Goal: Task Accomplishment & Management: Use online tool/utility

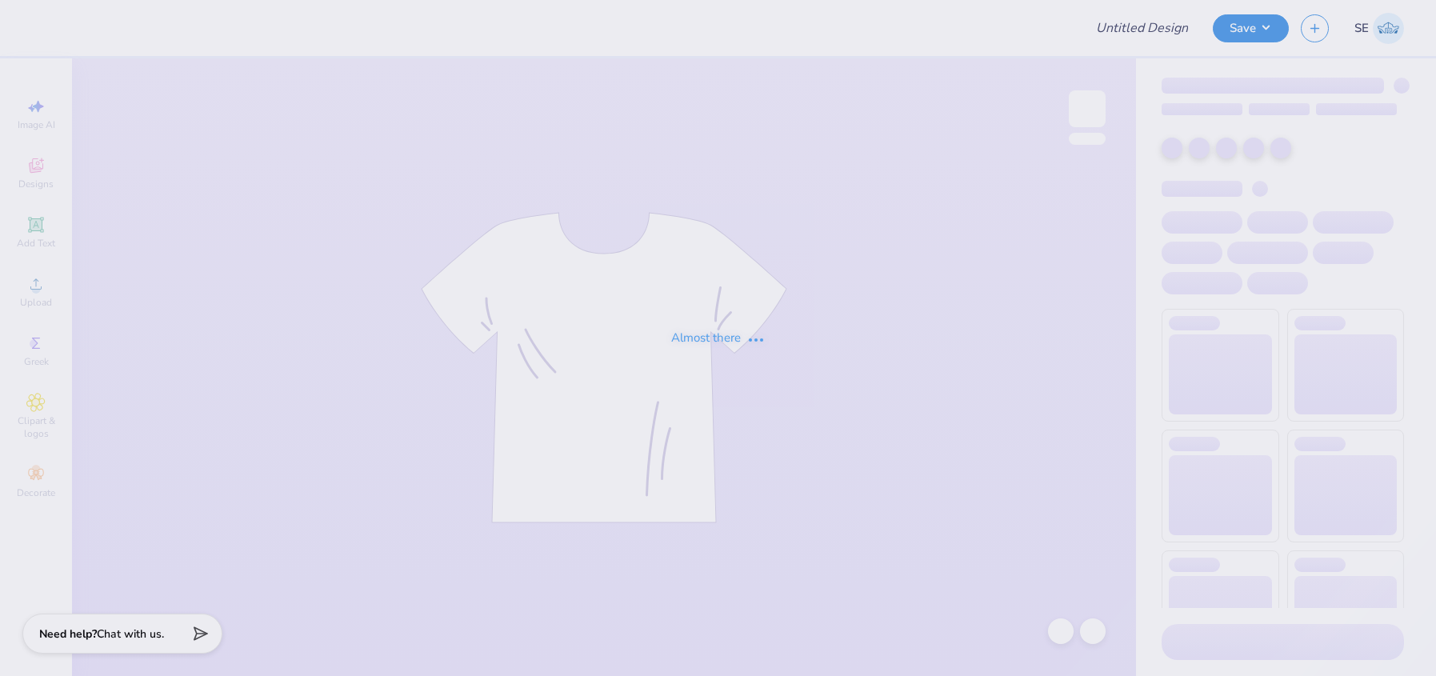
type input "[PERSON_NAME] : [PERSON_NAME] Univeristy"
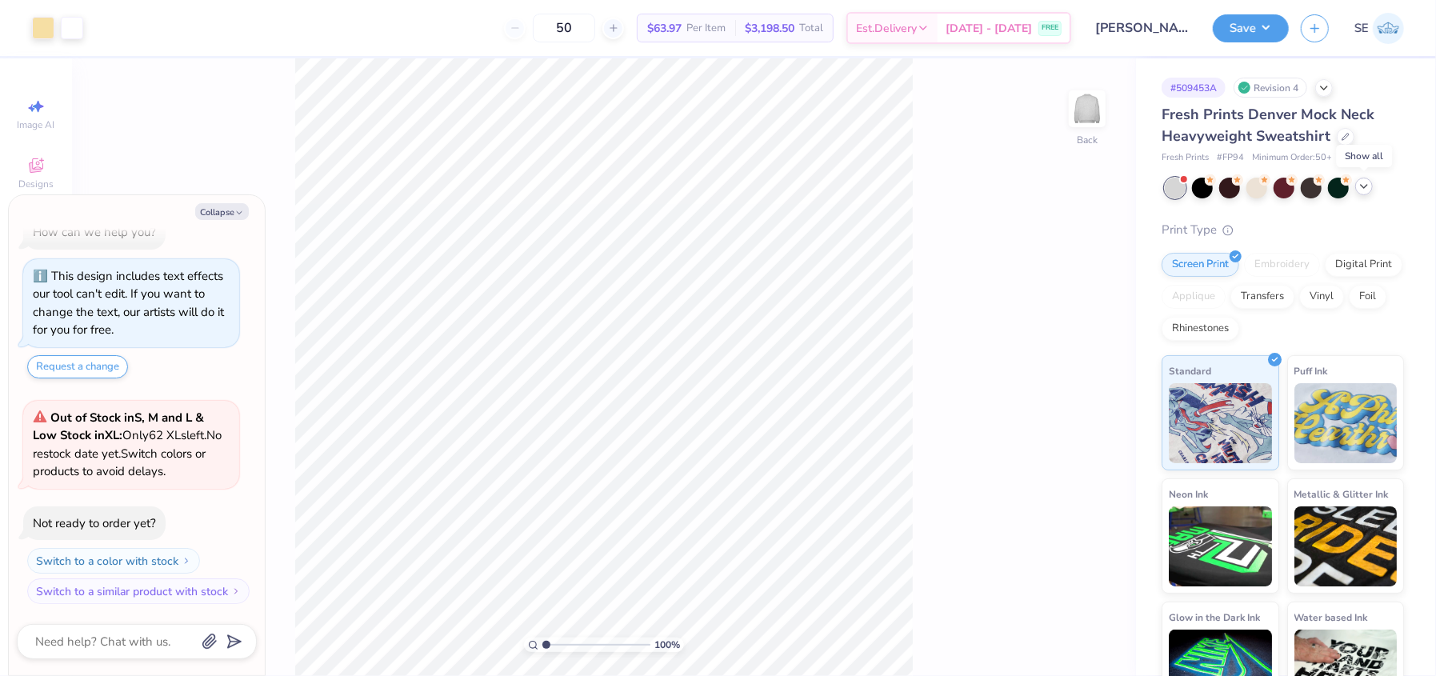
click at [1367, 185] on icon at bounding box center [1364, 186] width 13 height 13
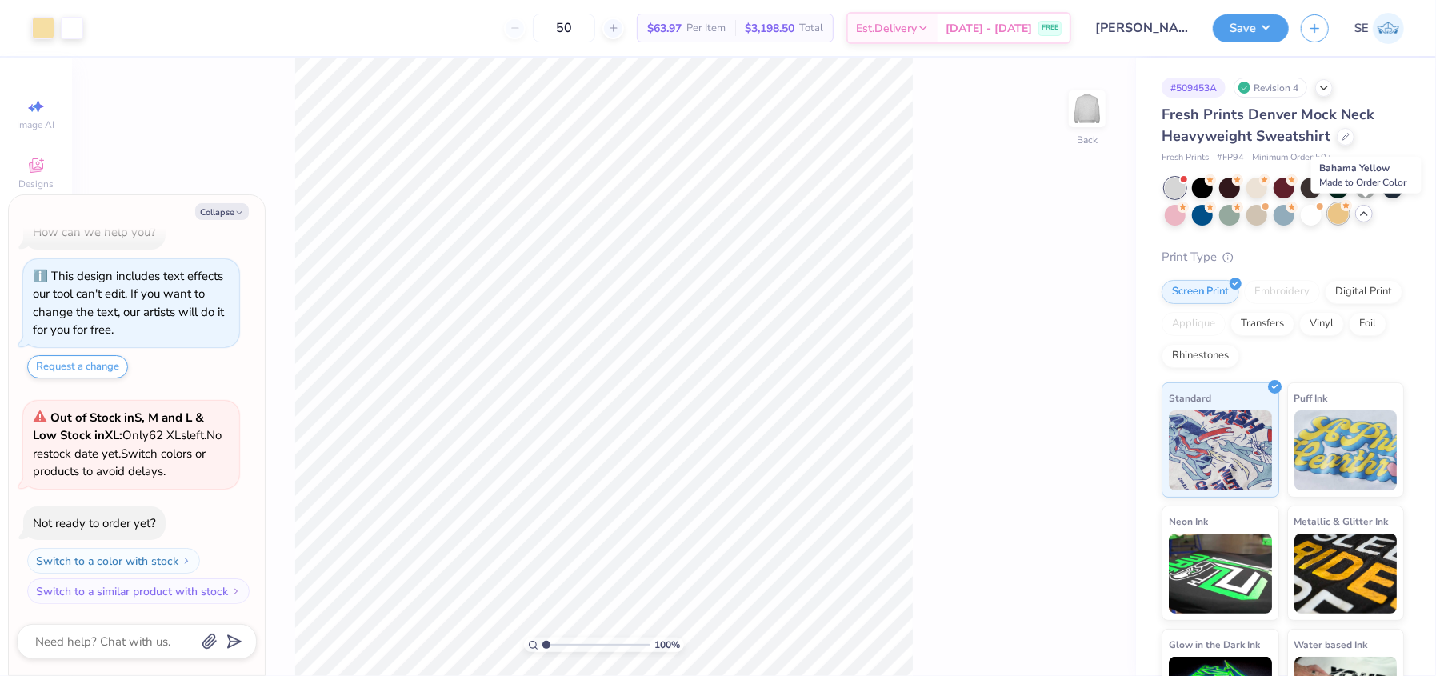
click at [1349, 214] on div at bounding box center [1338, 213] width 21 height 21
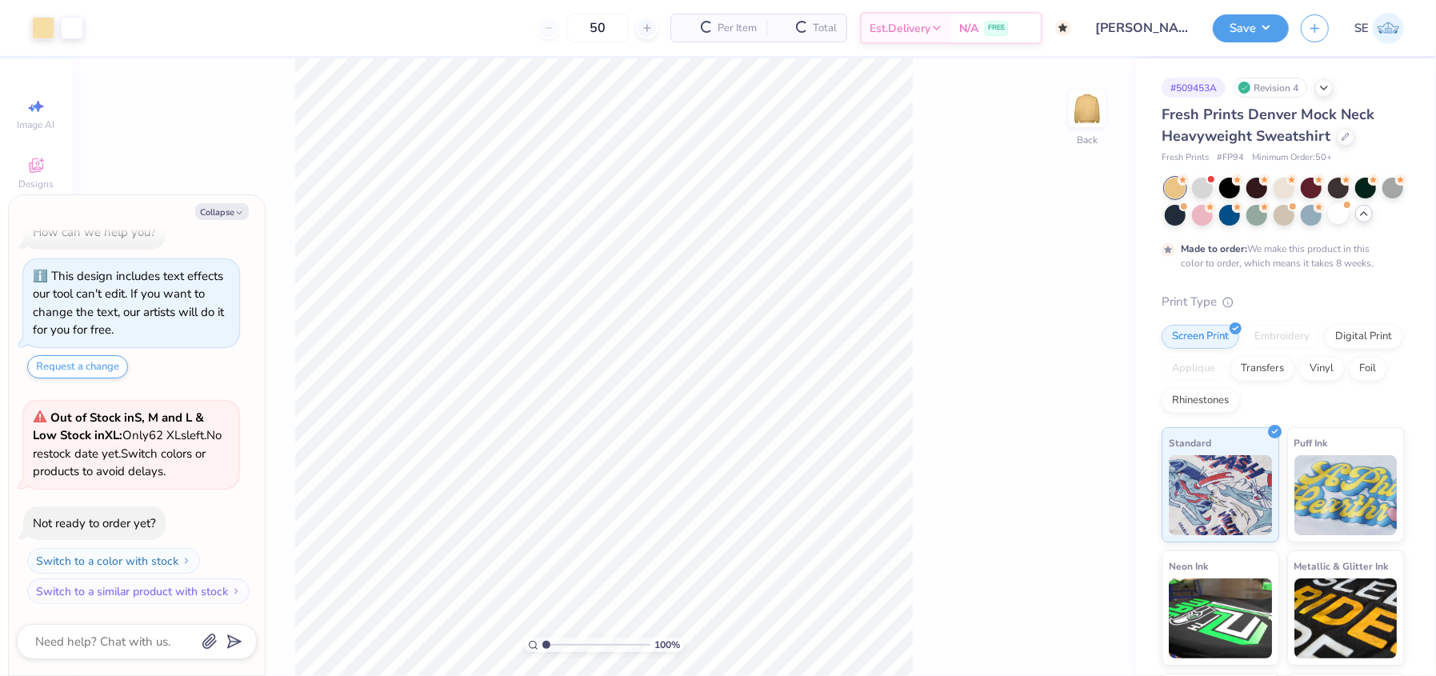
scroll to position [176, 0]
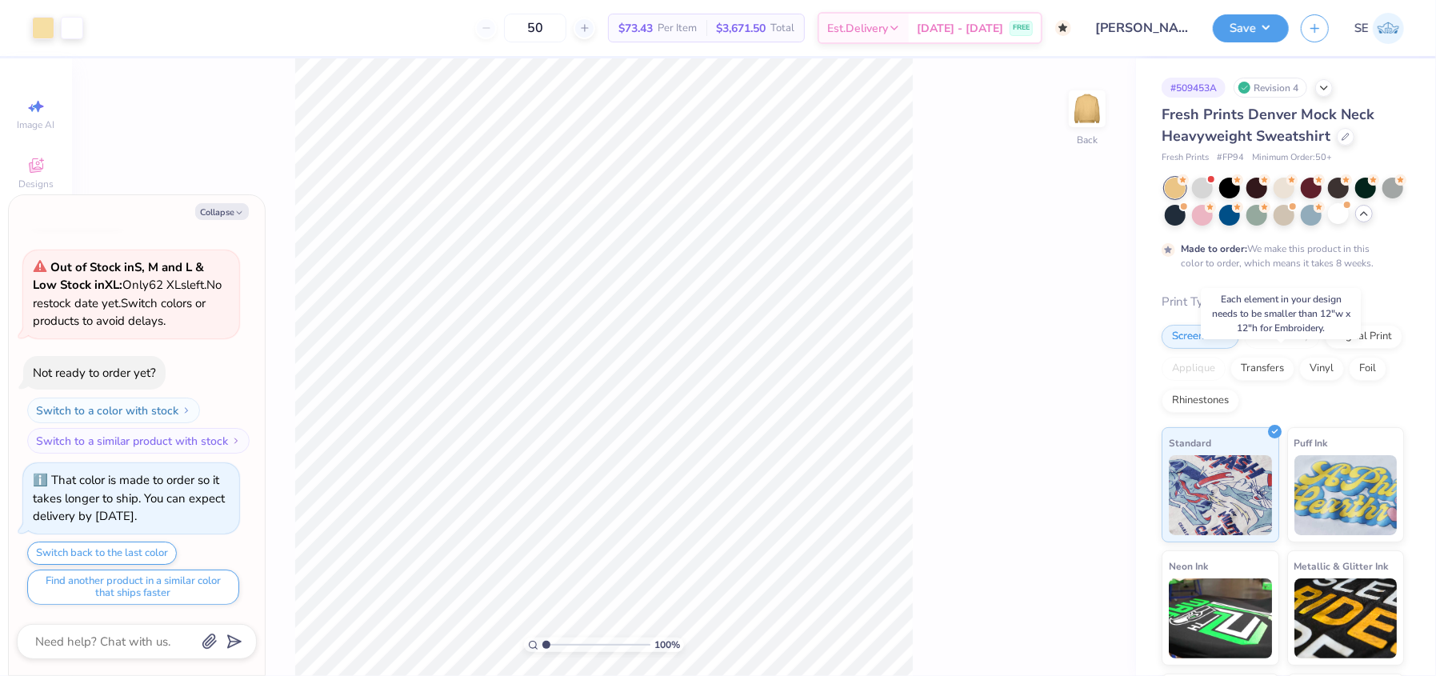
click at [1286, 349] on div "Embroidery" at bounding box center [1282, 337] width 76 height 24
type textarea "x"
type input "12.04"
type input "5.35"
click at [1269, 349] on div "Embroidery" at bounding box center [1282, 337] width 76 height 24
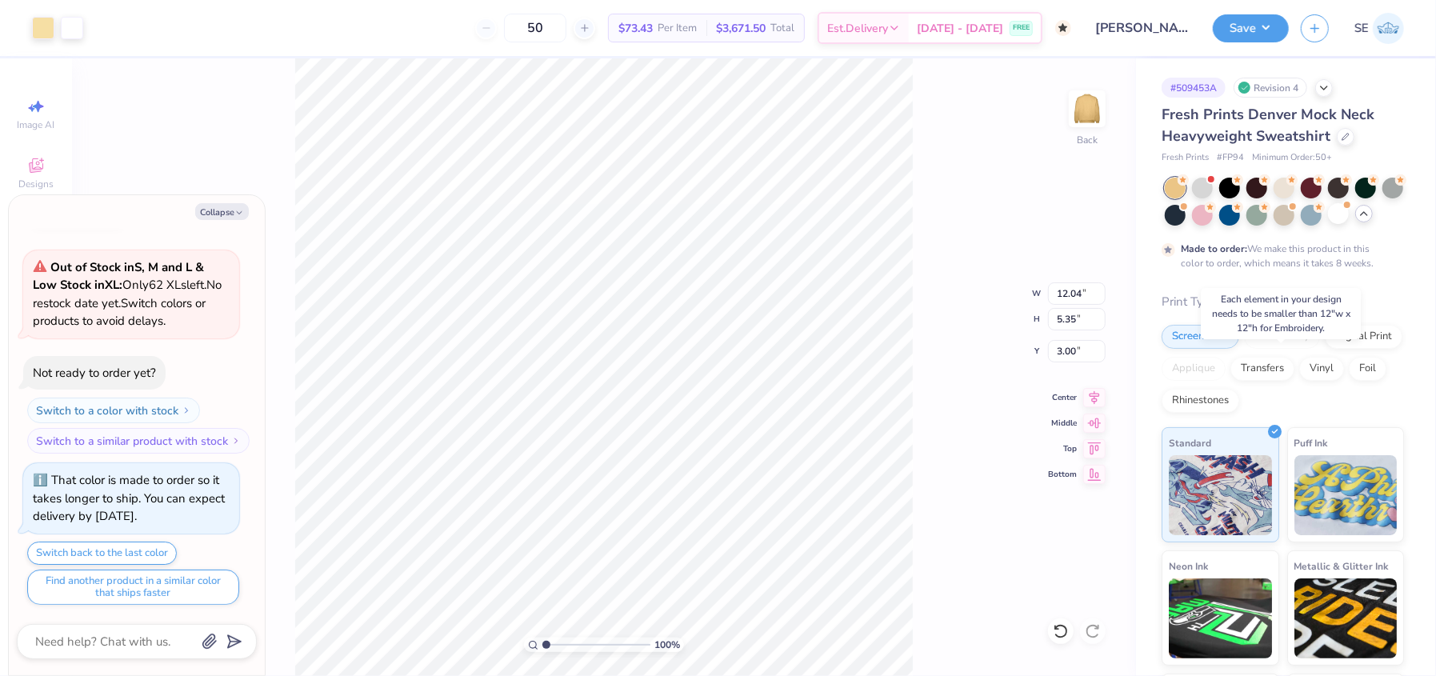
click at [1269, 349] on div "Embroidery" at bounding box center [1282, 337] width 76 height 24
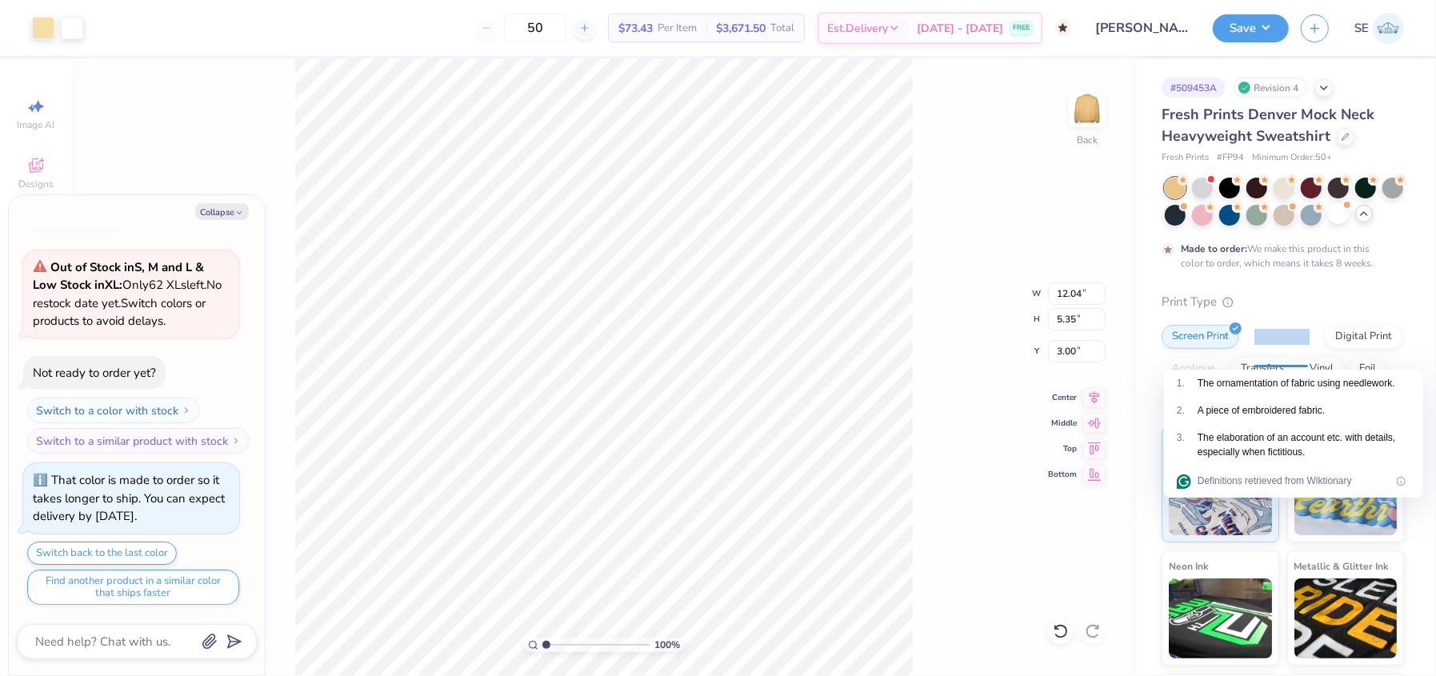
type textarea "x"
type input "11.49"
type input "5.10"
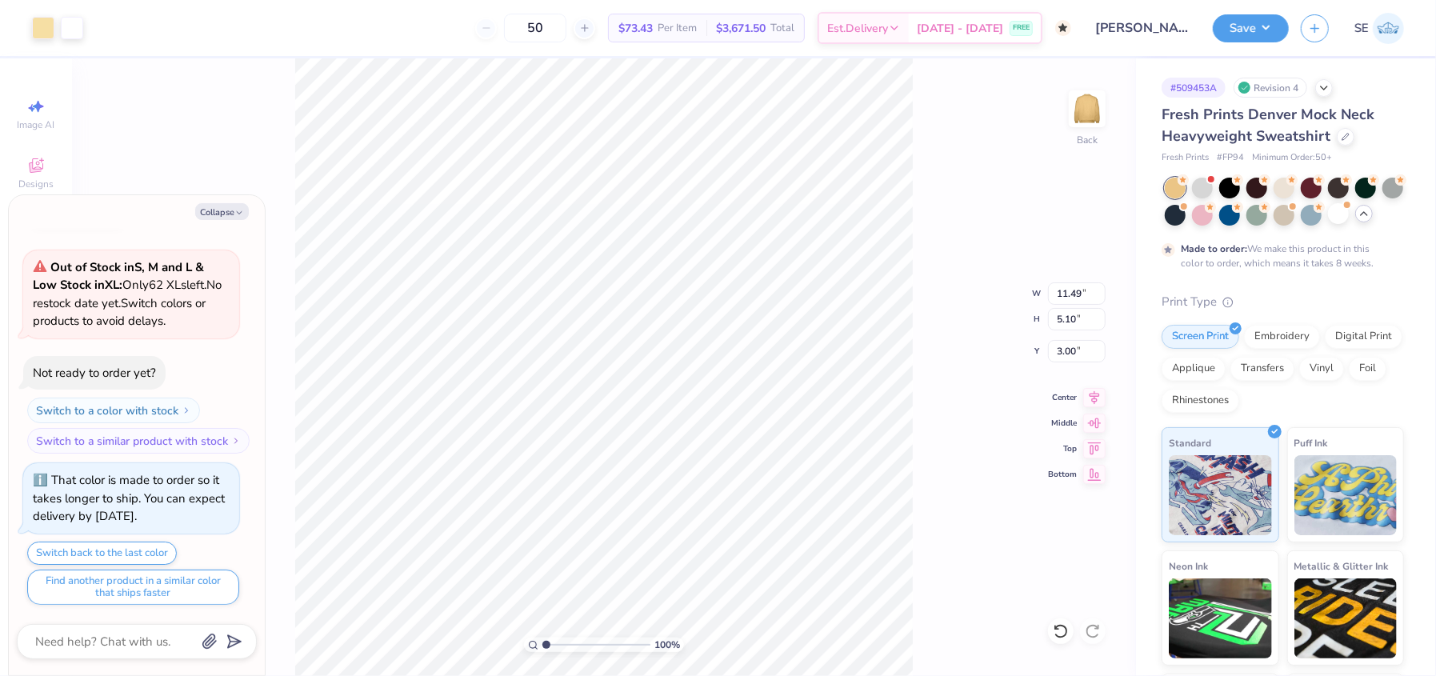
click at [993, 510] on div "100 % Back W 11.49 11.49 " H 5.10 5.10 " Y 3.00 3.00 " Center Middle Top Bottom" at bounding box center [604, 367] width 1064 height 618
click at [1283, 346] on div "Embroidery" at bounding box center [1282, 334] width 76 height 24
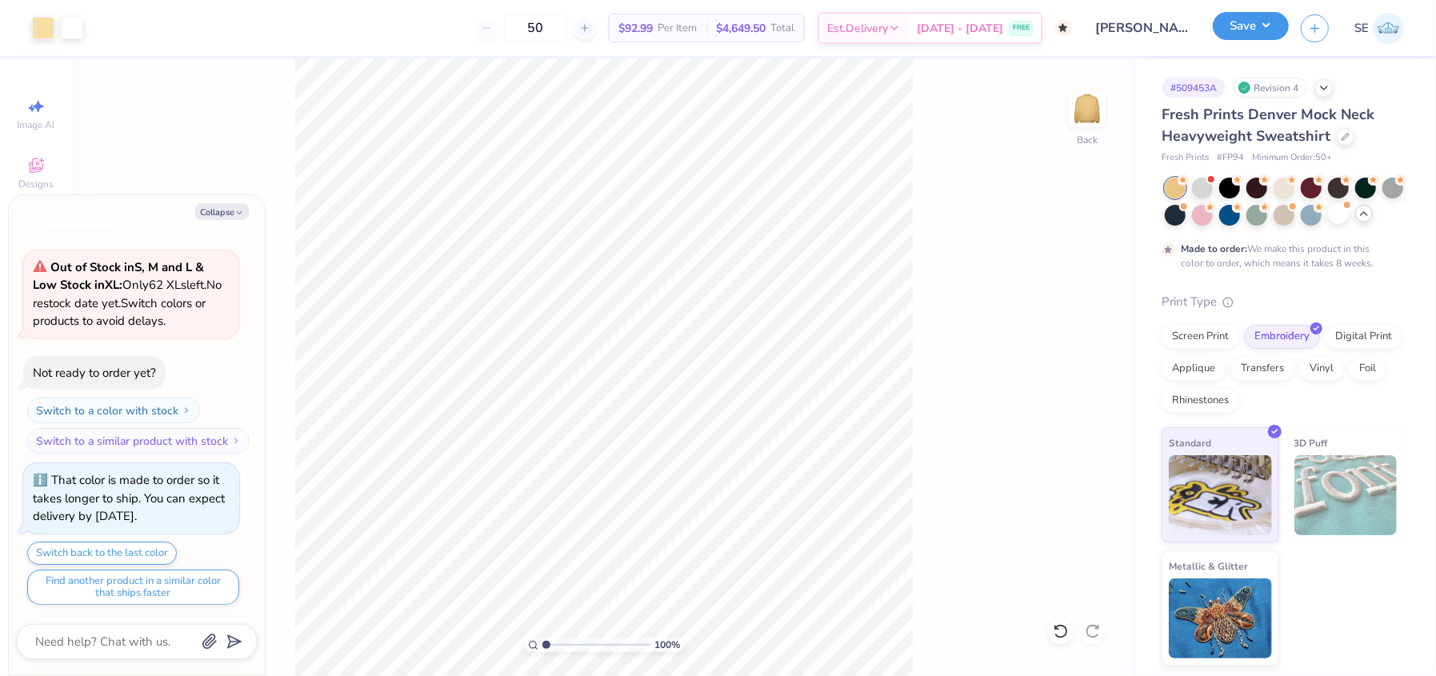
click at [1260, 22] on button "Save" at bounding box center [1251, 26] width 76 height 28
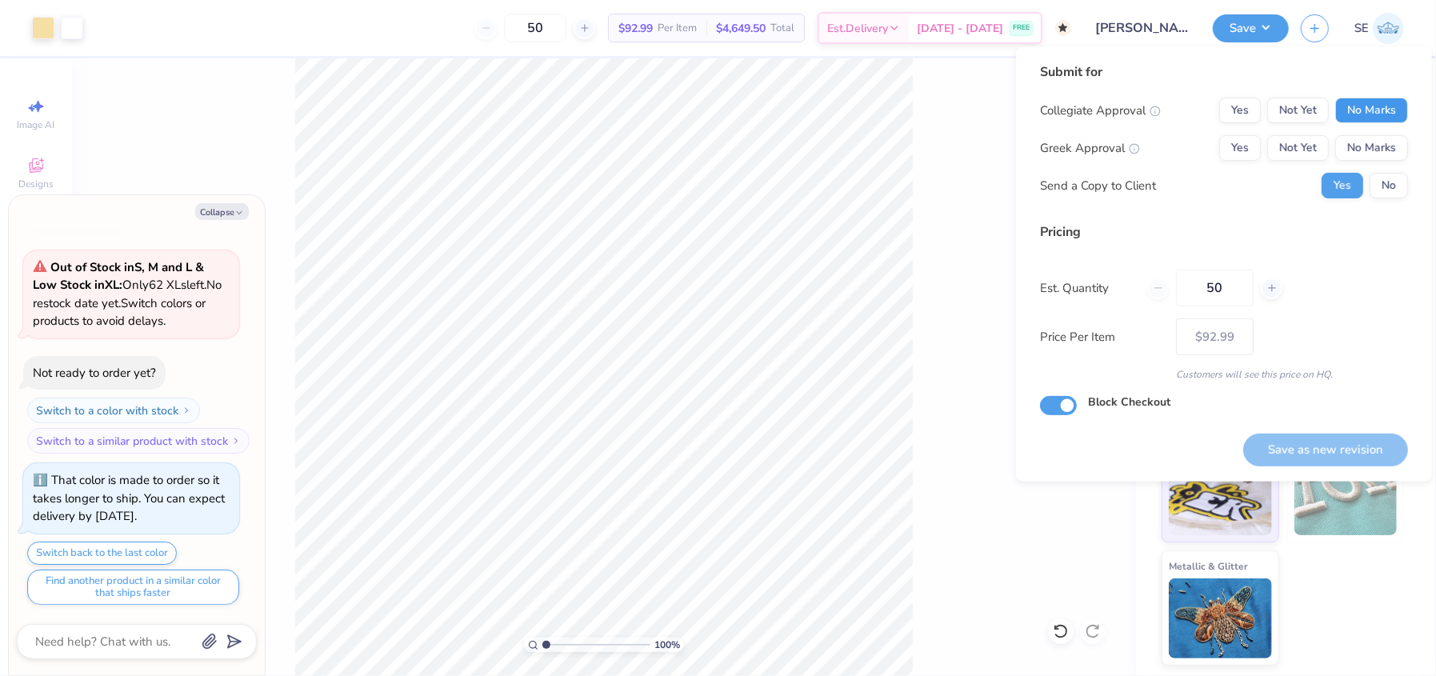
click at [1360, 105] on button "No Marks" at bounding box center [1371, 111] width 73 height 26
click at [1236, 149] on button "Yes" at bounding box center [1240, 148] width 42 height 26
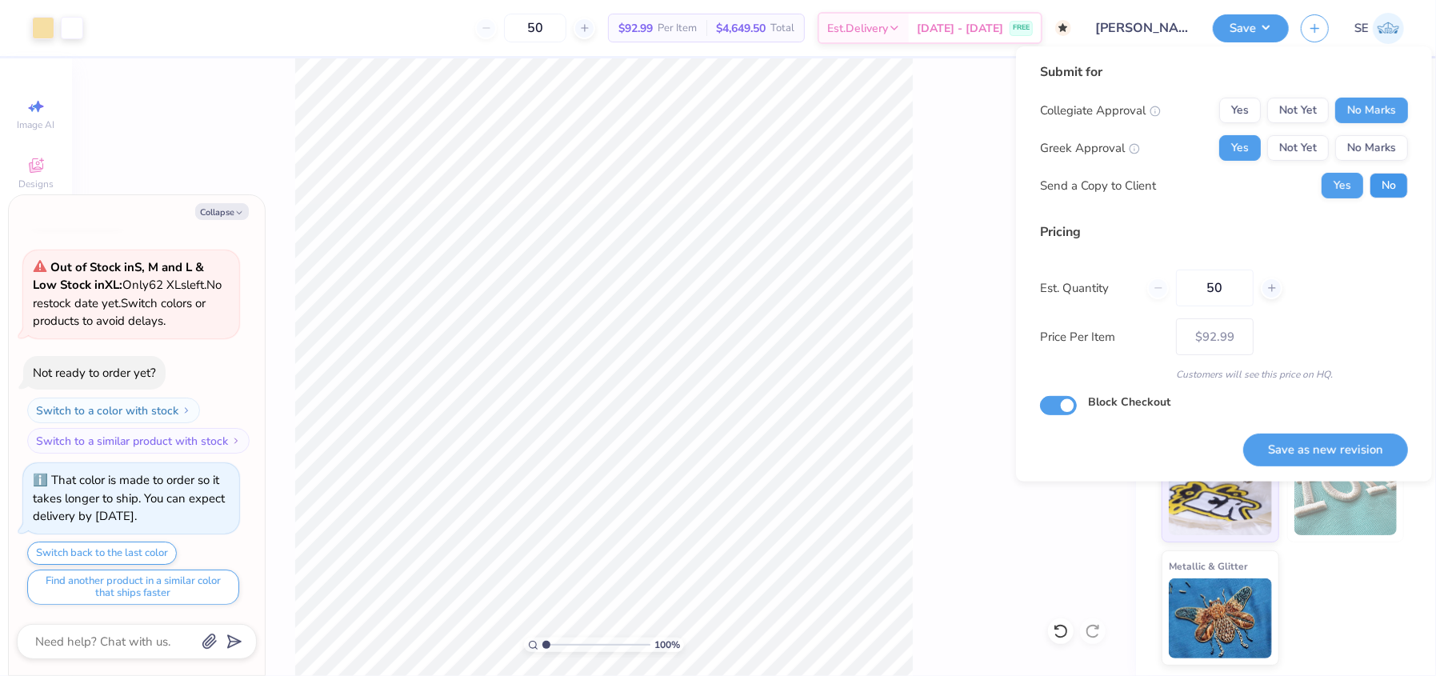
click at [1391, 187] on button "No" at bounding box center [1389, 186] width 38 height 26
type textarea "x"
click at [1330, 454] on button "Save as new revision" at bounding box center [1325, 450] width 165 height 33
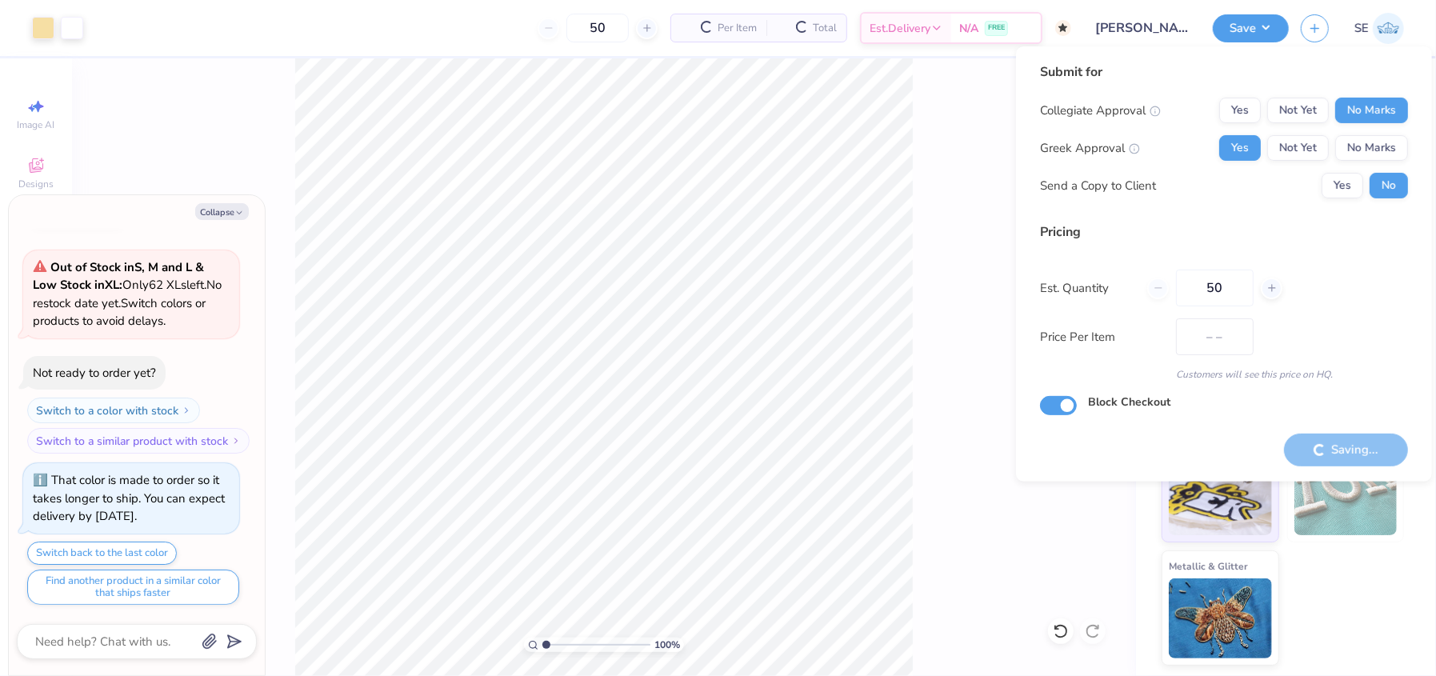
type input "$92.99"
type textarea "x"
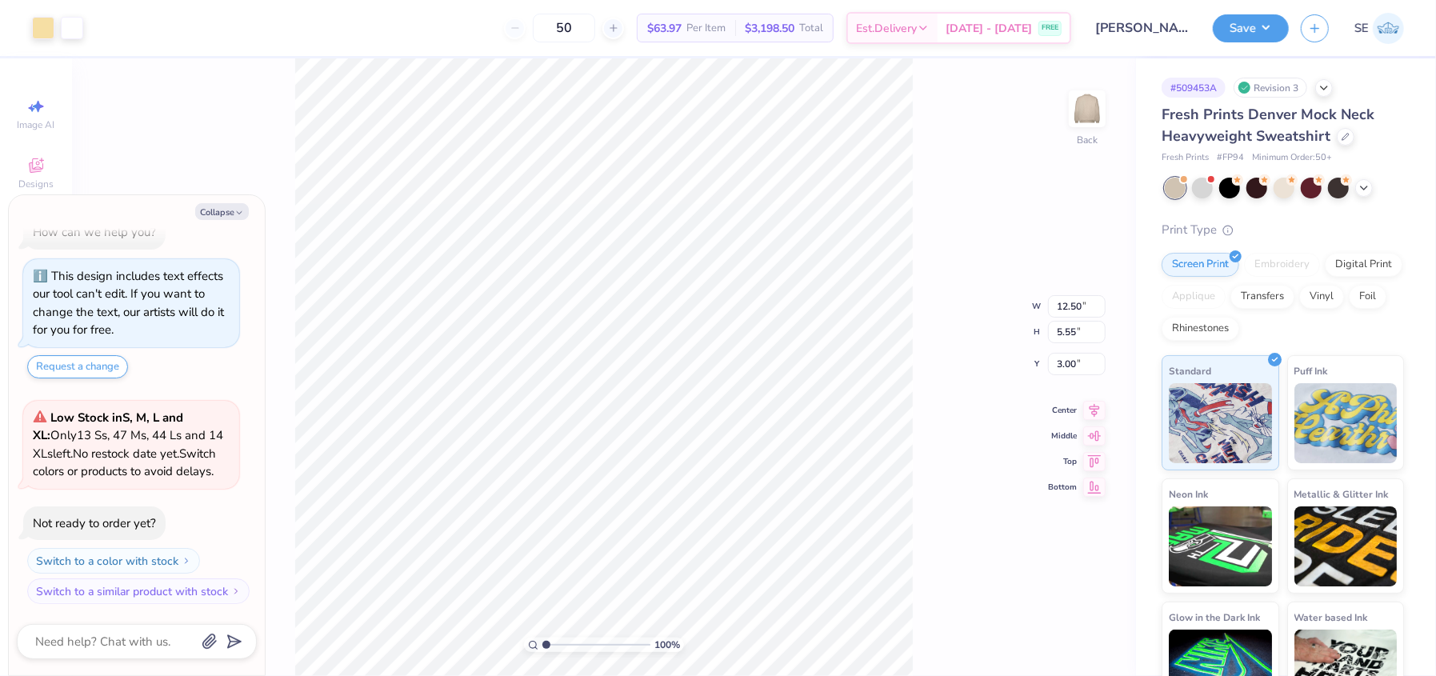
type textarea "x"
type input "11.78"
type input "5.23"
click at [944, 373] on div "100 % Back W 11.78 11.78 " H 5.23 5.23 " Y 3.00 3.00 " Center Middle Top Bottom" at bounding box center [604, 367] width 1064 height 618
click at [1283, 268] on div "Embroidery" at bounding box center [1282, 262] width 76 height 24
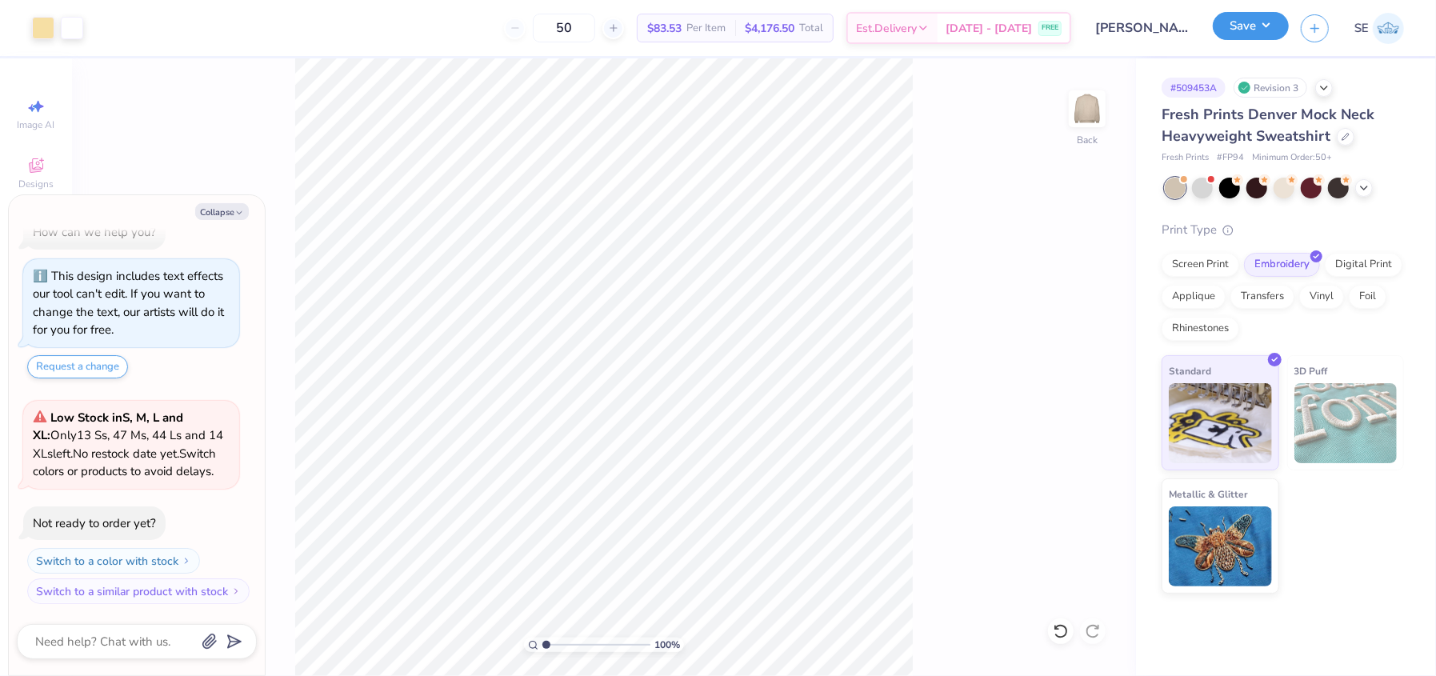
click at [1244, 29] on button "Save" at bounding box center [1251, 26] width 76 height 28
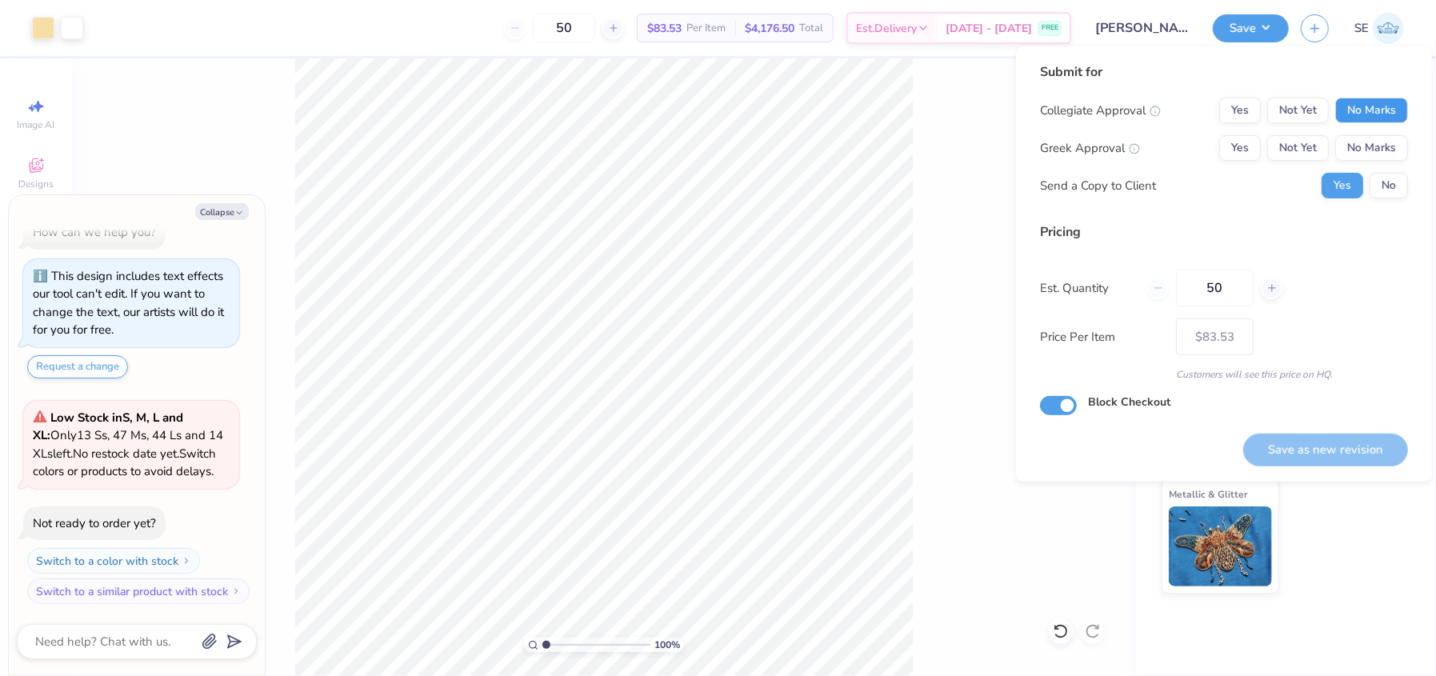
click at [1392, 110] on button "No Marks" at bounding box center [1371, 111] width 73 height 26
click at [1234, 139] on button "Yes" at bounding box center [1240, 148] width 42 height 26
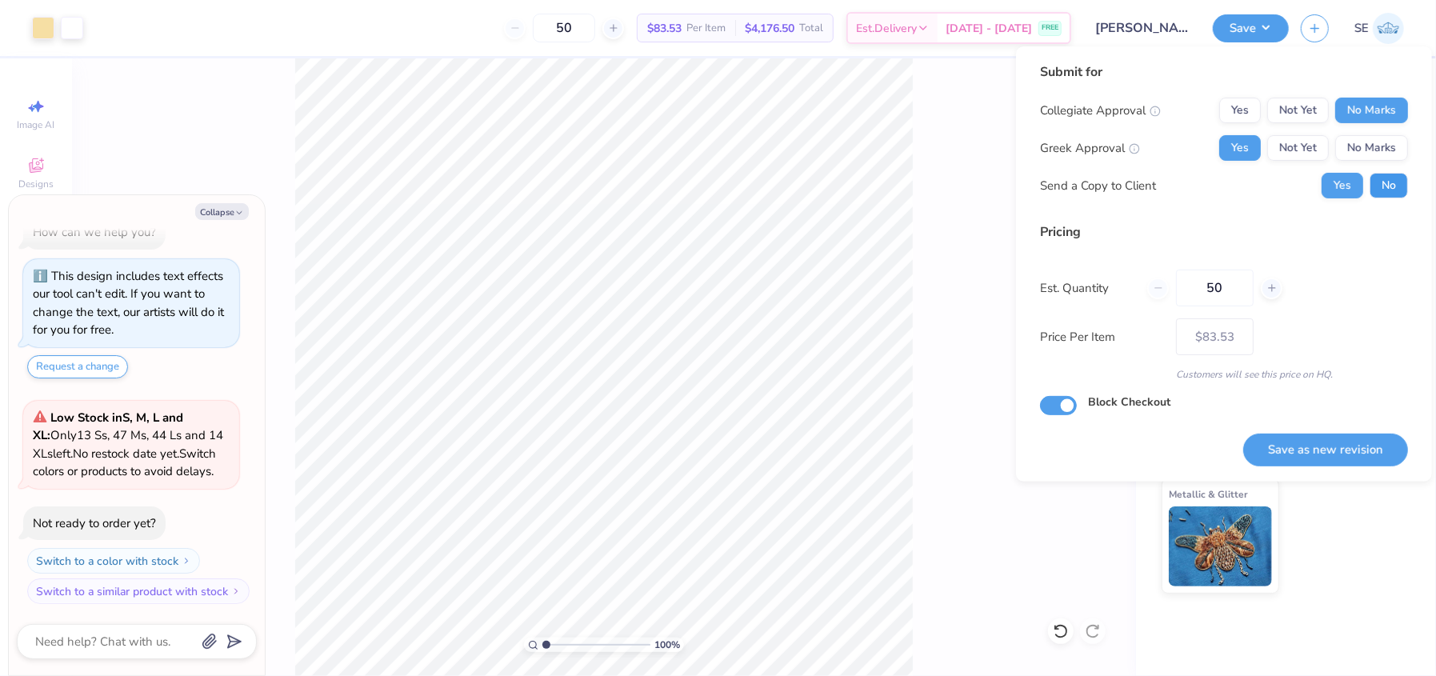
click at [1382, 189] on button "No" at bounding box center [1389, 186] width 38 height 26
type textarea "x"
click at [1332, 452] on button "Save as new revision" at bounding box center [1325, 450] width 165 height 33
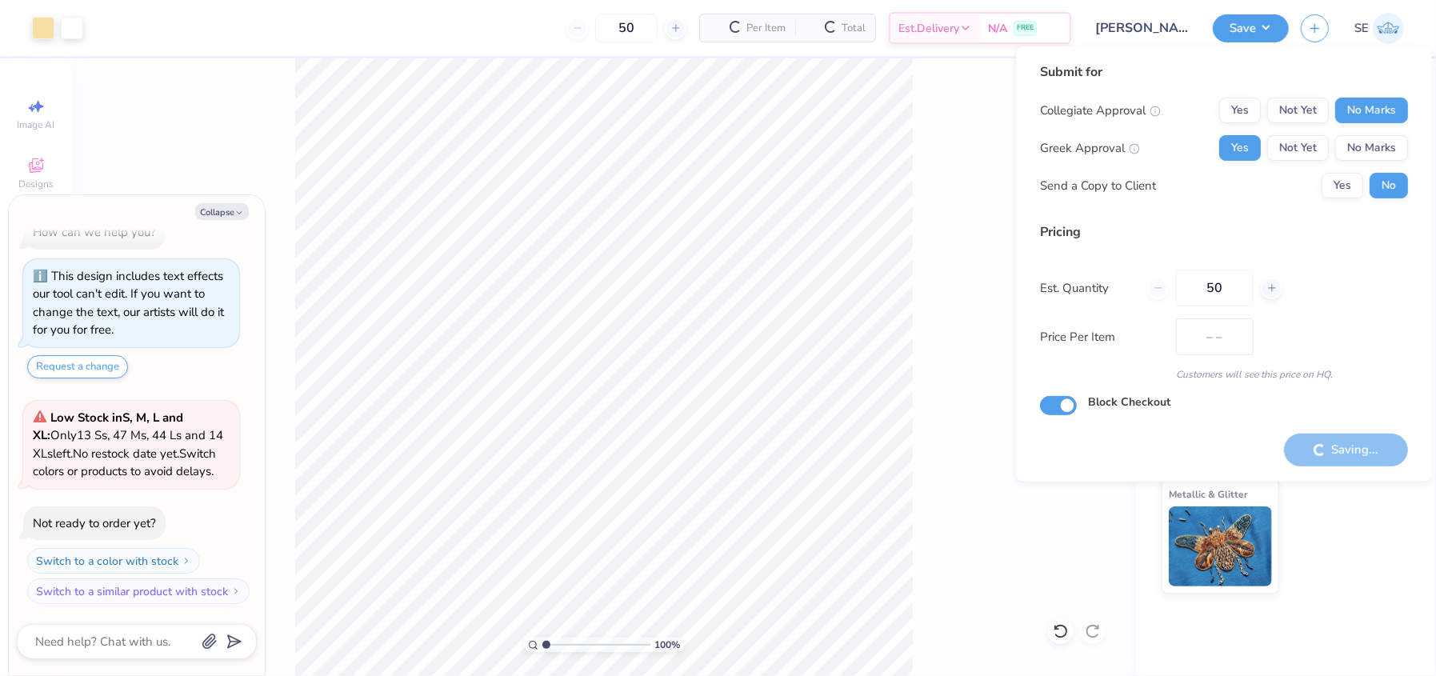
type input "$83.53"
type textarea "x"
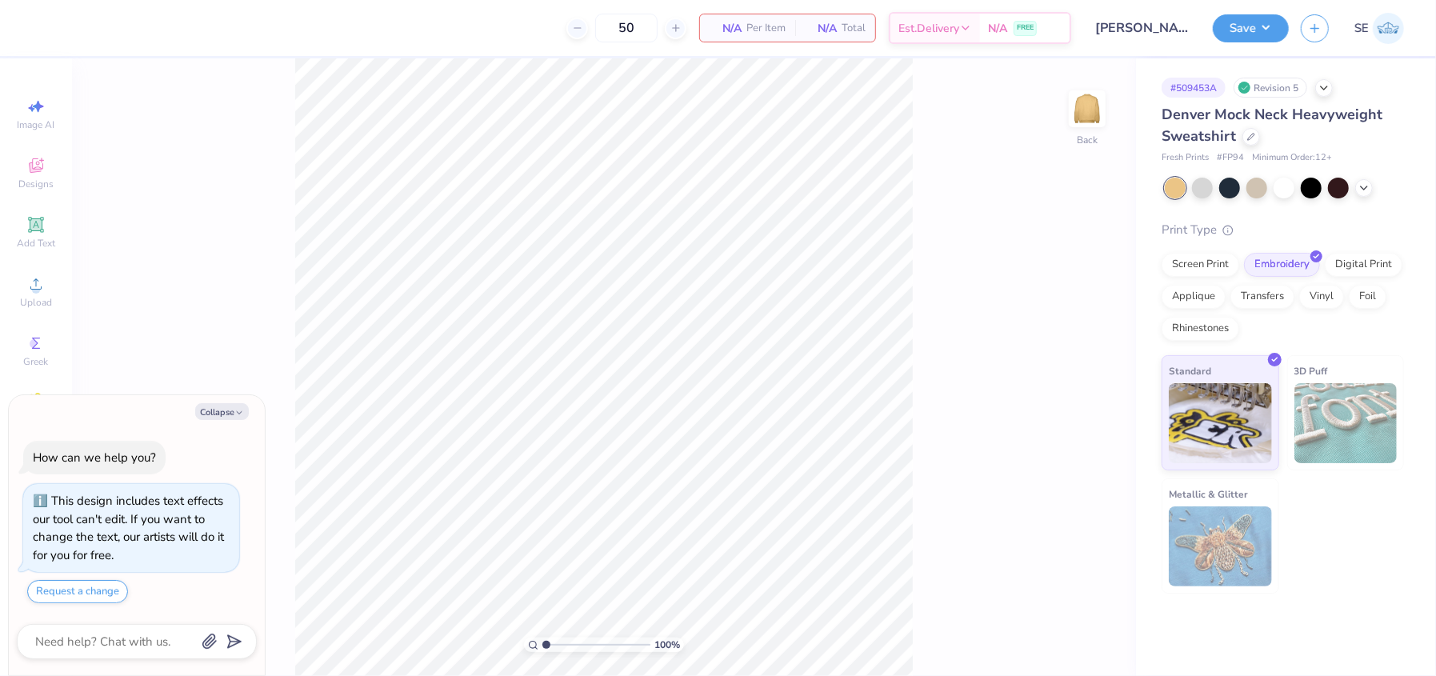
type textarea "x"
